Goal: Task Accomplishment & Management: Use online tool/utility

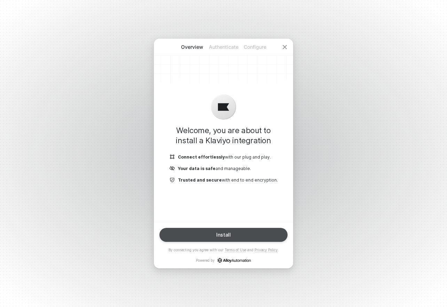
click at [231, 233] on button "Install" at bounding box center [223, 235] width 128 height 14
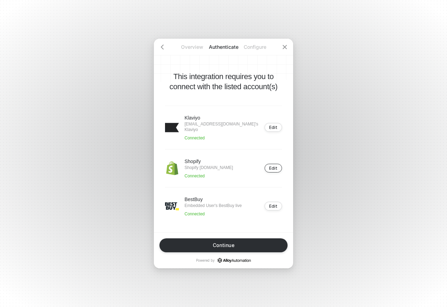
click at [280, 165] on button "Edit" at bounding box center [273, 168] width 17 height 9
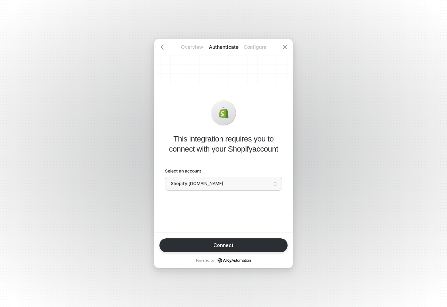
click at [206, 182] on span "Shopify [DOMAIN_NAME]" at bounding box center [223, 183] width 105 height 10
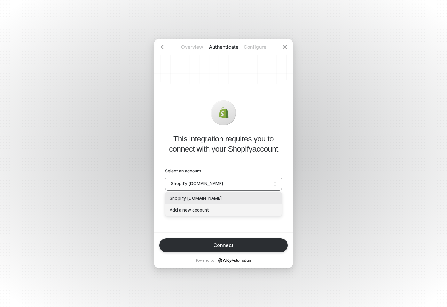
click at [192, 210] on div "Add a new account" at bounding box center [224, 210] width 108 height 7
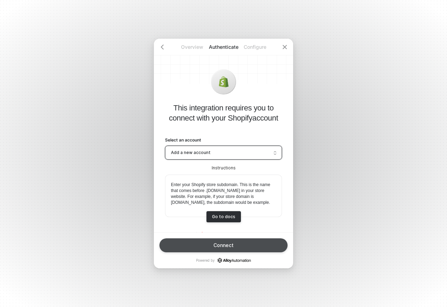
click at [221, 244] on div "Connect" at bounding box center [223, 245] width 20 height 6
click at [257, 242] on button "Connect" at bounding box center [223, 245] width 128 height 14
click at [257, 243] on button "Connect" at bounding box center [223, 245] width 128 height 14
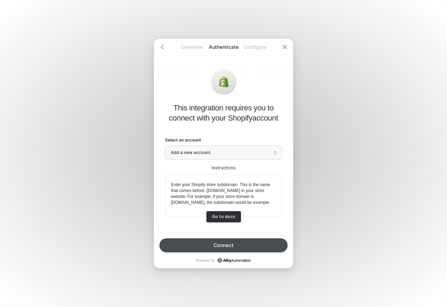
click at [257, 243] on button "Connect" at bounding box center [223, 245] width 128 height 14
click at [213, 245] on button "Connect" at bounding box center [223, 245] width 128 height 14
click at [215, 244] on div "Connect" at bounding box center [223, 245] width 20 height 6
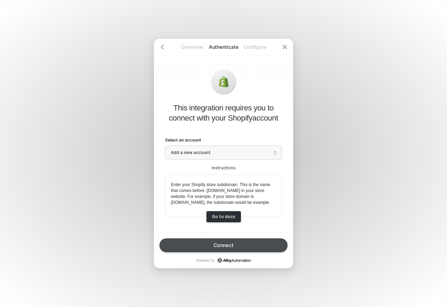
click at [216, 244] on div "Connect" at bounding box center [223, 245] width 20 height 6
click at [217, 250] on button "Connect" at bounding box center [223, 245] width 128 height 14
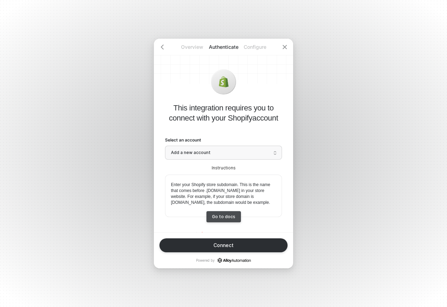
click at [219, 219] on div "Go to docs" at bounding box center [223, 216] width 23 height 5
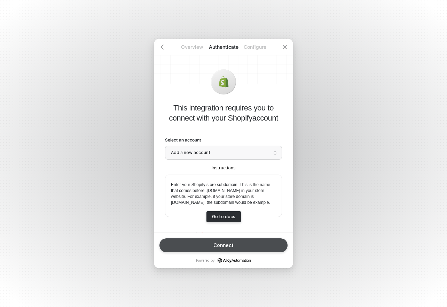
click at [224, 247] on div "Connect" at bounding box center [223, 245] width 20 height 6
